Goal: Information Seeking & Learning: Learn about a topic

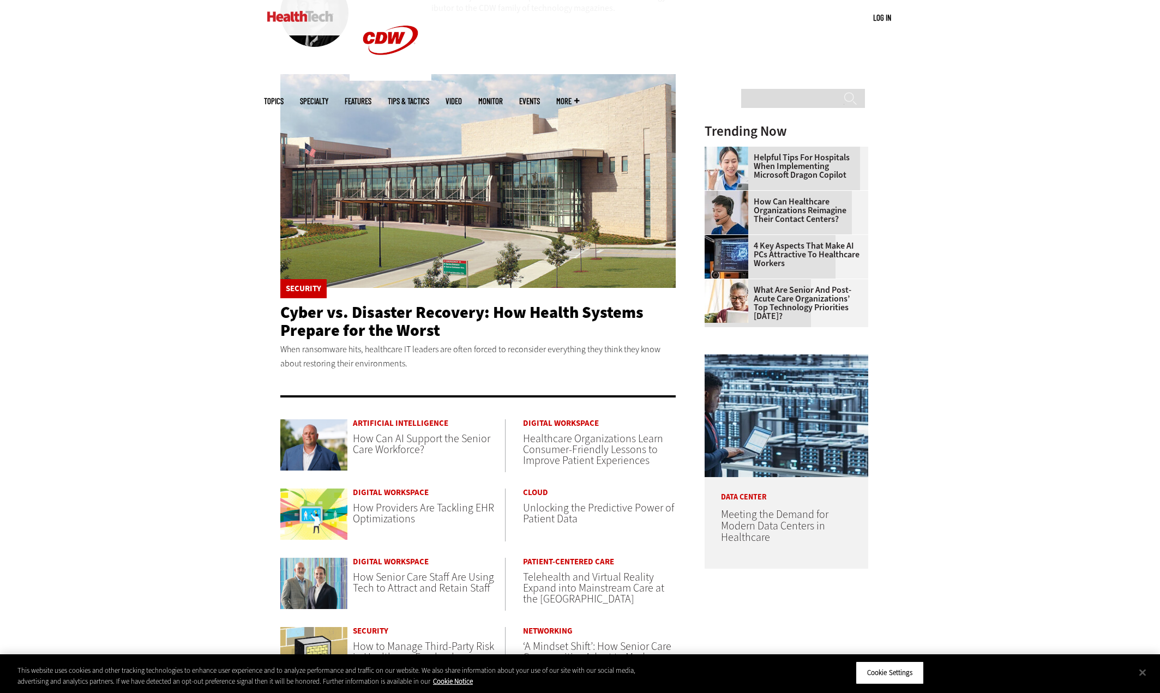
scroll to position [218, 0]
click at [177, 242] on div "Become an Insider Sign up [DATE] to receive premium content! Sign Up MENU Log i…" at bounding box center [580, 468] width 1160 height 1372
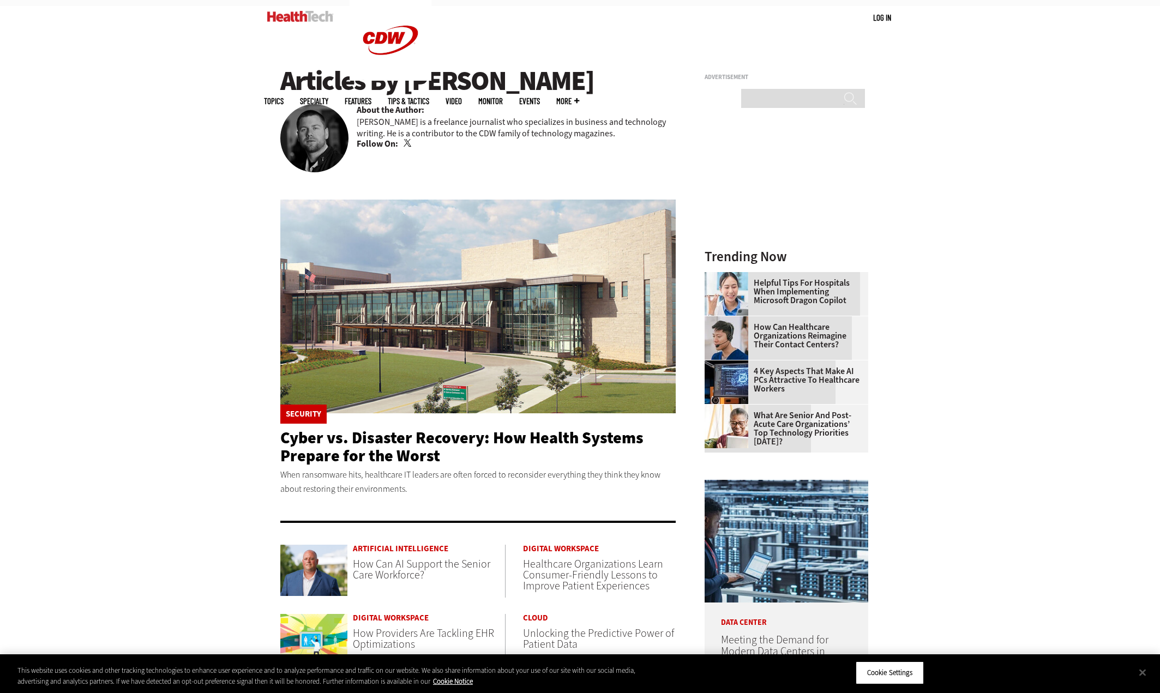
scroll to position [109, 0]
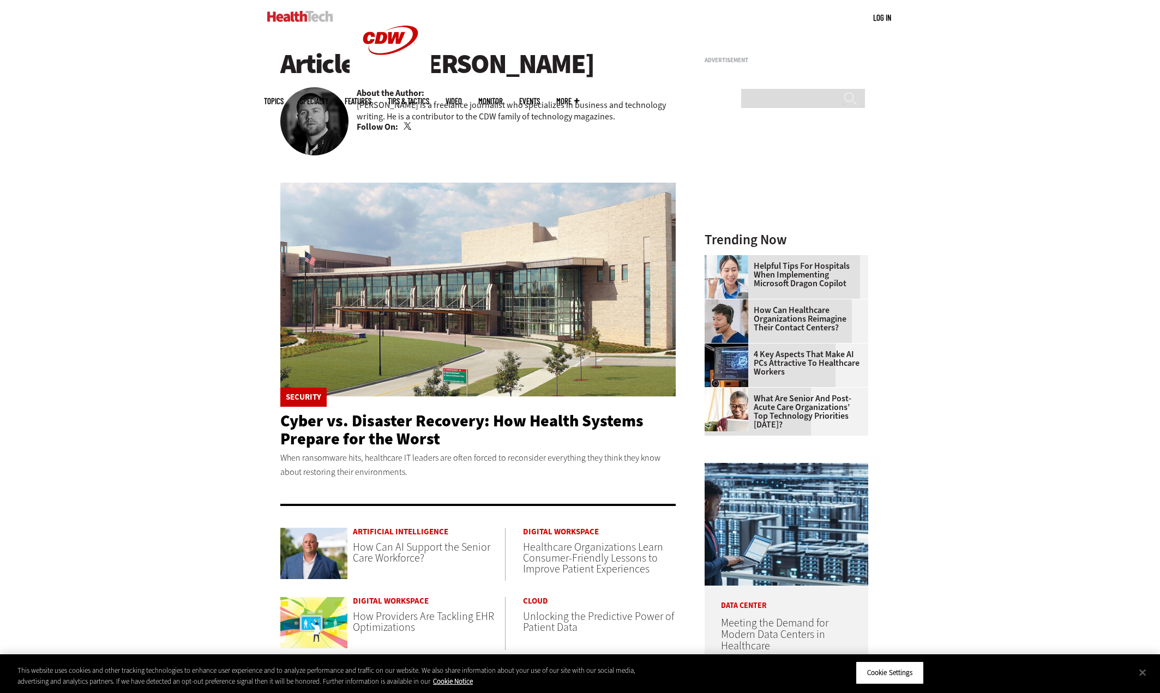
drag, startPoint x: 523, startPoint y: 473, endPoint x: 270, endPoint y: 423, distance: 257.9
click at [270, 423] on main "Articles By [PERSON_NAME] About the Author: [PERSON_NAME] is a freelance journa…" at bounding box center [580, 487] width 633 height 909
click at [625, 476] on p "When ransomware hits, healthcare IT leaders are often forced to reconsider ever…" at bounding box center [478, 465] width 396 height 28
drag, startPoint x: 400, startPoint y: 460, endPoint x: 235, endPoint y: 413, distance: 171.7
click at [236, 413] on div "Become an Insider Sign up [DATE] to receive premium content! Sign Up MENU Log i…" at bounding box center [580, 577] width 1160 height 1372
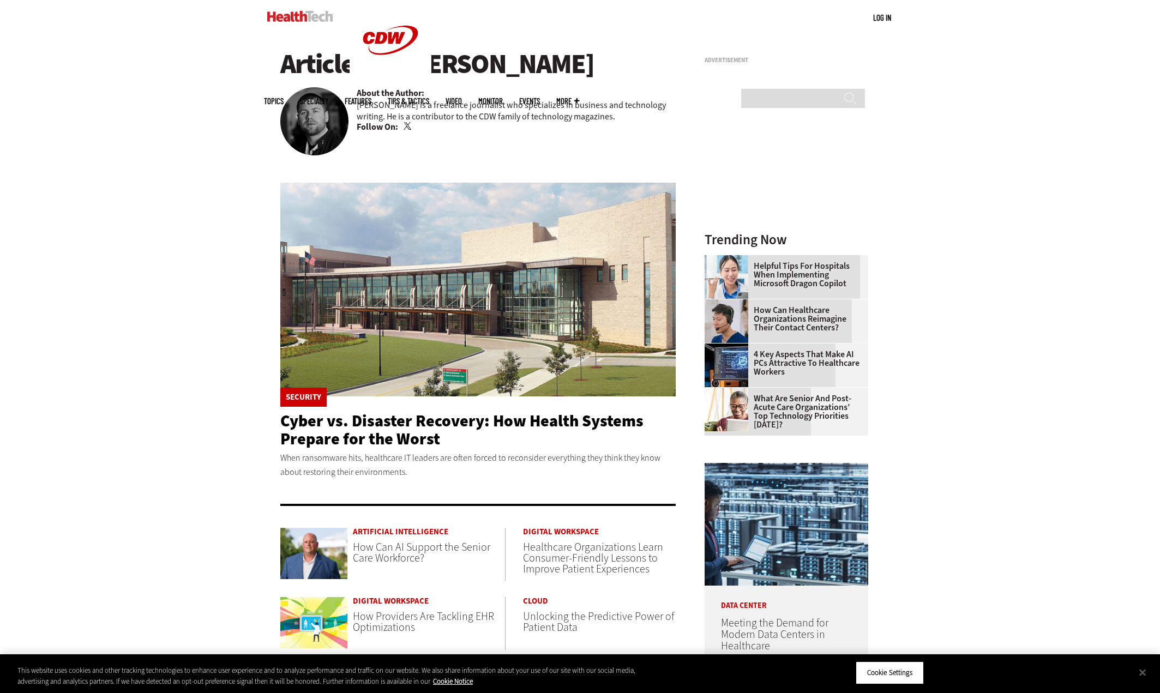
drag, startPoint x: 235, startPoint y: 413, endPoint x: 193, endPoint y: 349, distance: 77.3
click at [193, 349] on div "Become an Insider Sign up [DATE] to receive premium content! Sign Up MENU Log i…" at bounding box center [580, 577] width 1160 height 1372
click at [1003, 422] on div "Become an Insider Sign up [DATE] to receive premium content! Sign Up MENU Log i…" at bounding box center [580, 577] width 1160 height 1372
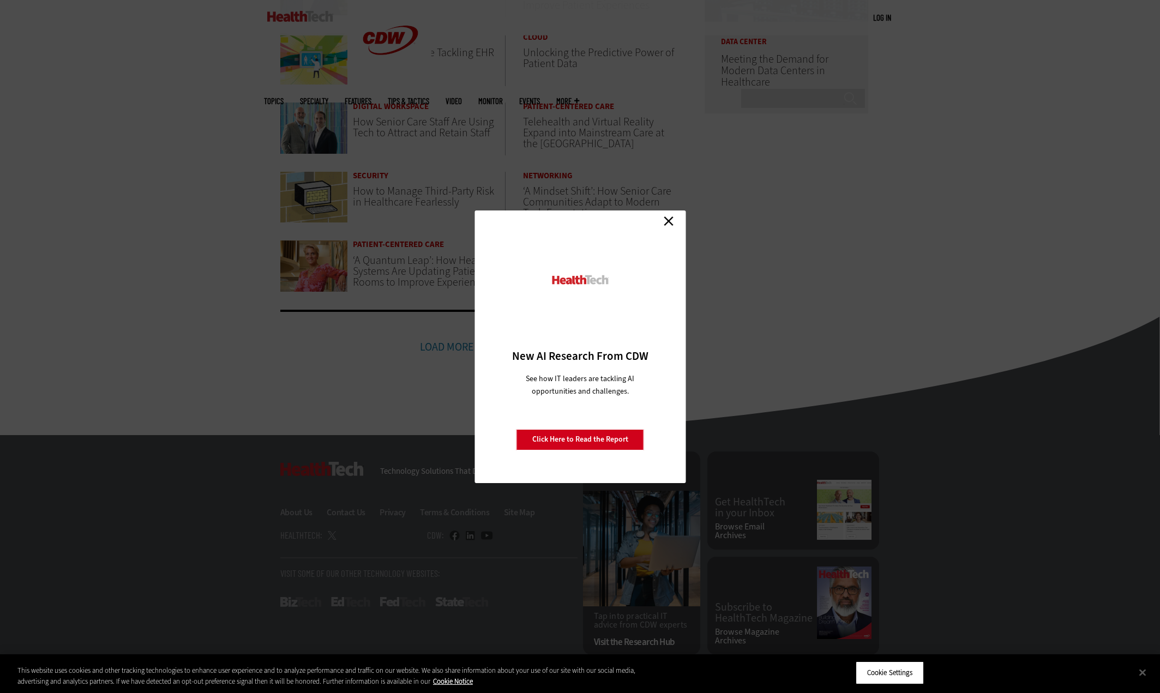
scroll to position [679, 0]
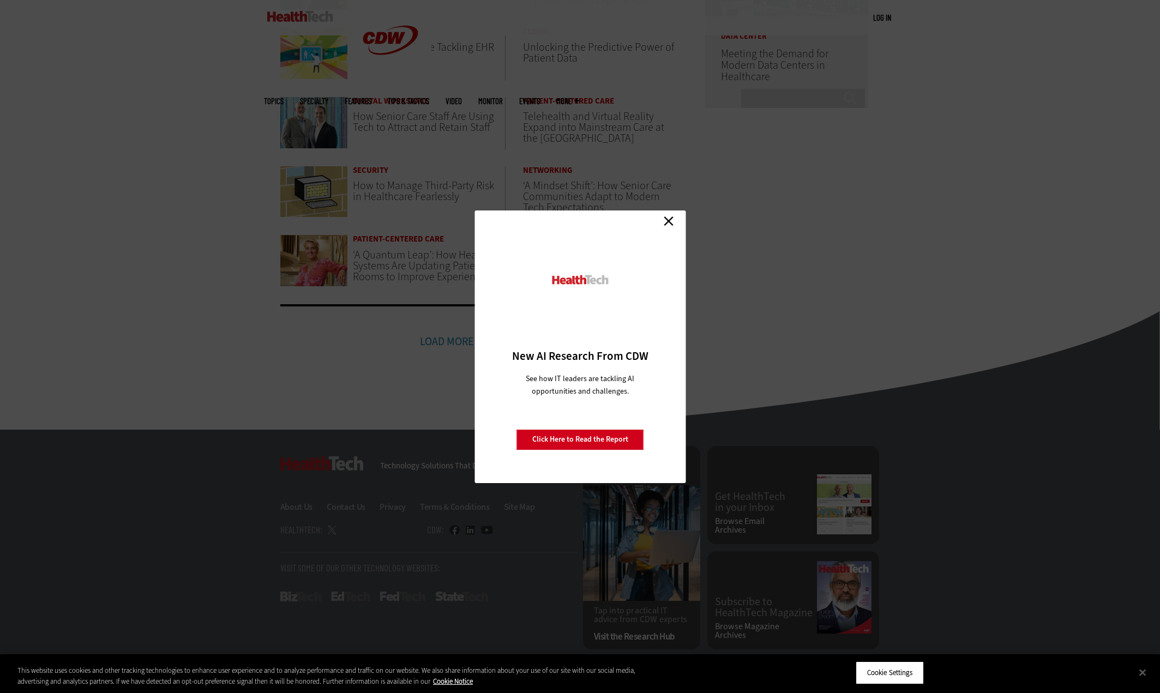
click at [675, 216] on link "Close" at bounding box center [669, 221] width 16 height 16
